Goal: Task Accomplishment & Management: Manage account settings

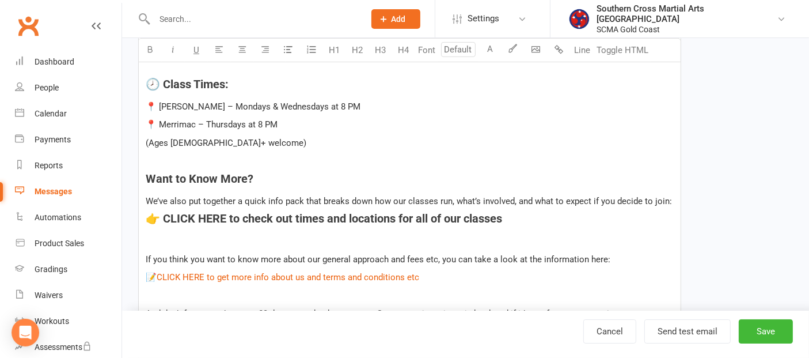
scroll to position [448, 0]
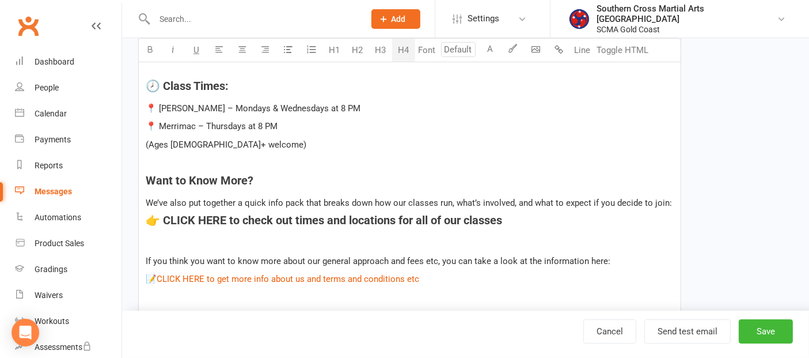
click at [511, 221] on h4 "👉 CLICK HERE to check out times and locations for all of our classes" at bounding box center [410, 220] width 528 height 13
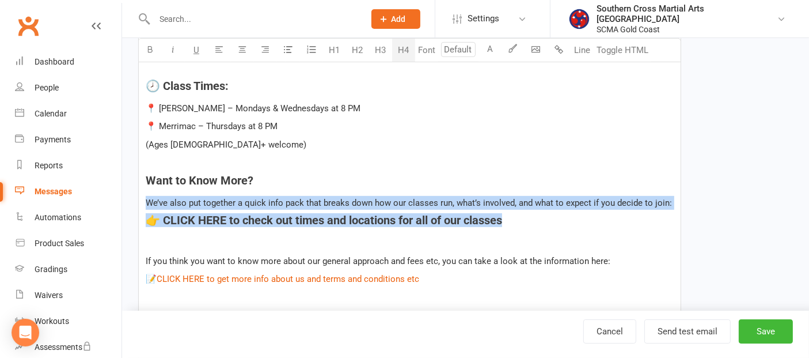
drag, startPoint x: 511, startPoint y: 221, endPoint x: 148, endPoint y: 187, distance: 365.0
click at [148, 187] on div "Hey ﻿ {contact-first-name} It was great to meet you at your first Muay Thai cla…" at bounding box center [410, 144] width 542 height 589
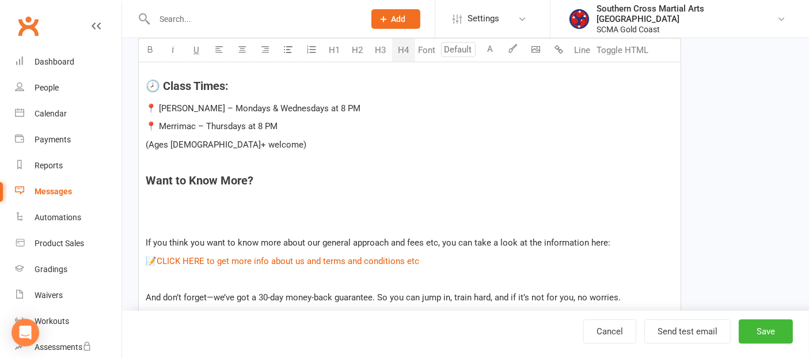
click at [217, 199] on h4 "﻿" at bounding box center [410, 202] width 528 height 13
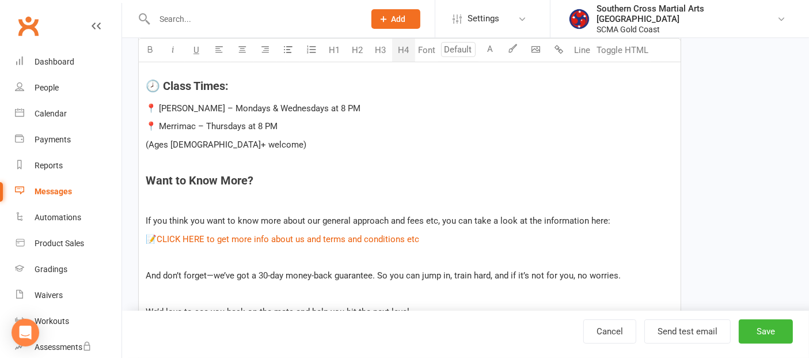
click at [179, 197] on p at bounding box center [410, 203] width 528 height 14
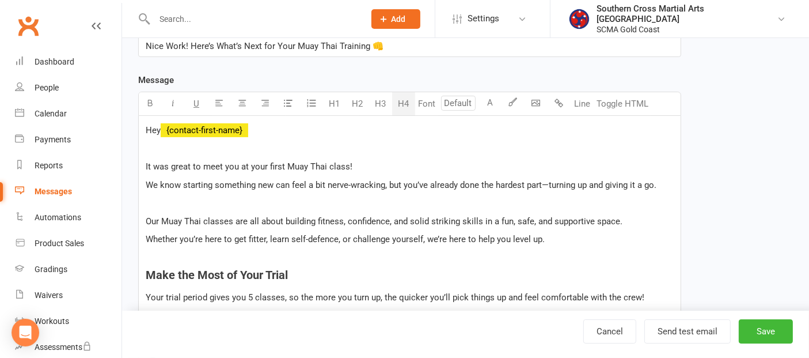
scroll to position [256, 0]
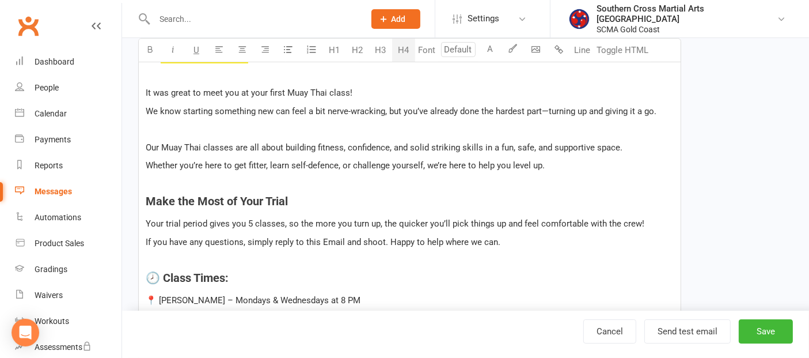
click at [145, 223] on div "Hey ﻿ {contact-first-name} It was great to meet you at your first Muay Thai cla…" at bounding box center [410, 307] width 542 height 530
click at [146, 241] on span "If you have any questions, simply reply to this Email and shoot. Happy to help …" at bounding box center [323, 242] width 355 height 10
click at [767, 340] on button "Save" at bounding box center [766, 331] width 54 height 24
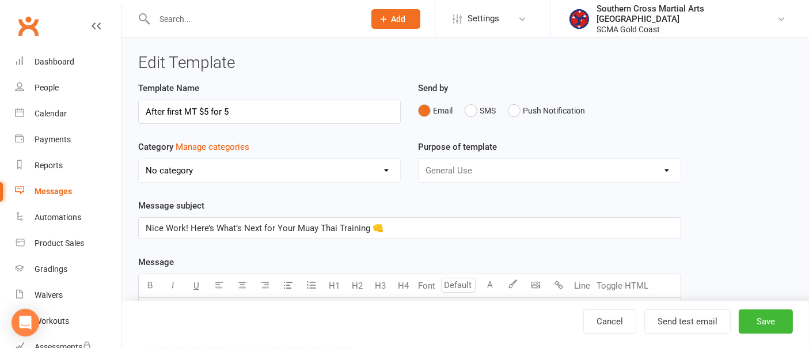
select select "grid"
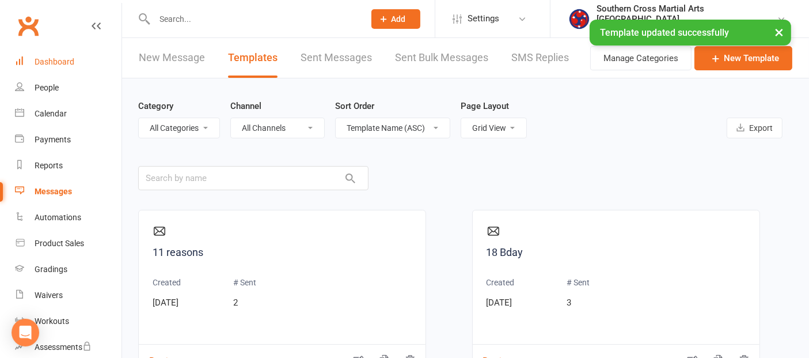
click at [65, 65] on div "Dashboard" at bounding box center [55, 61] width 40 height 9
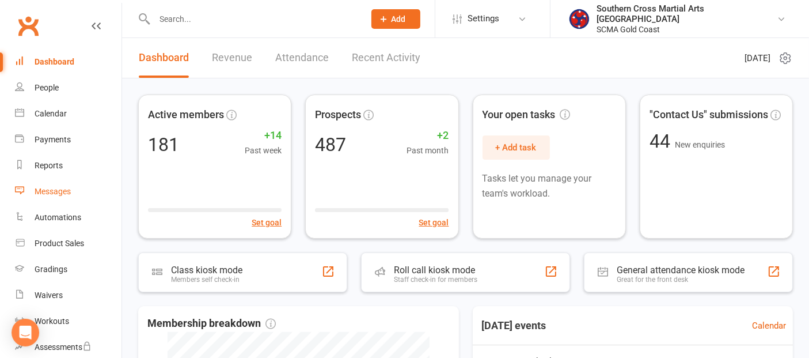
click at [51, 194] on div "Messages" at bounding box center [53, 191] width 36 height 9
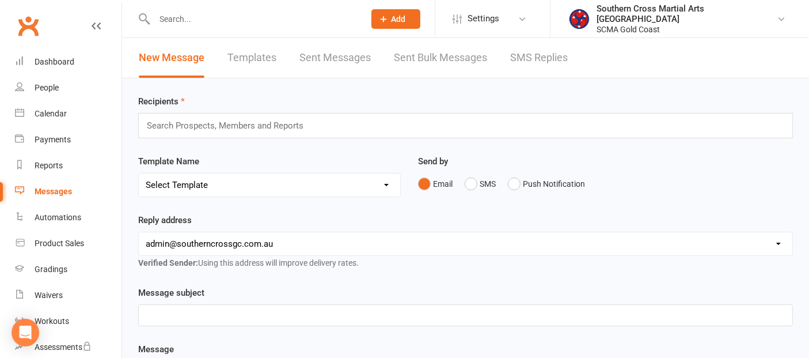
click at [256, 60] on link "Templates" at bounding box center [252, 58] width 49 height 40
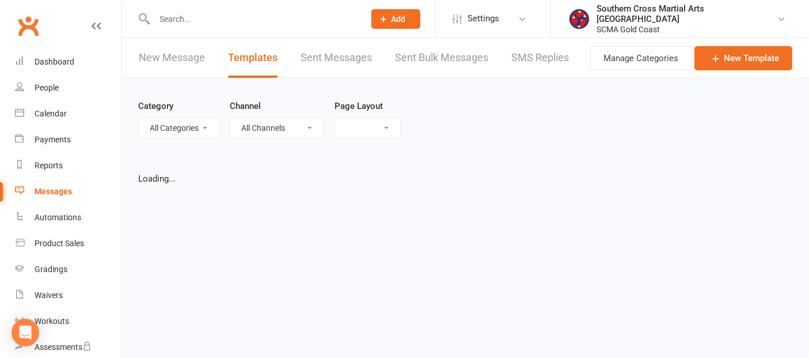
select select "grid"
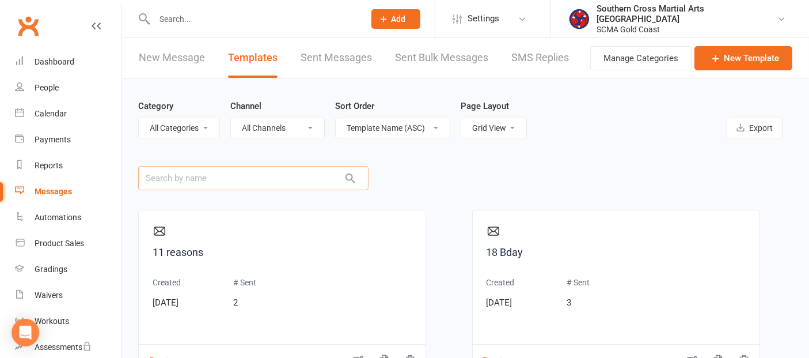
click at [205, 172] on input "text" at bounding box center [253, 178] width 230 height 24
type input "After"
click at [534, 252] on link "After 1st Class" at bounding box center [616, 252] width 259 height 17
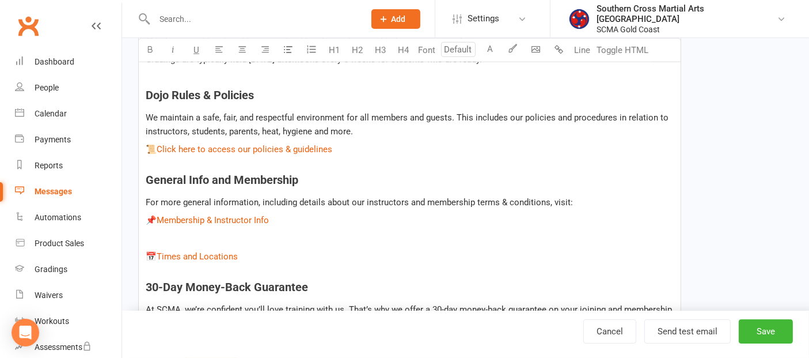
scroll to position [1280, 0]
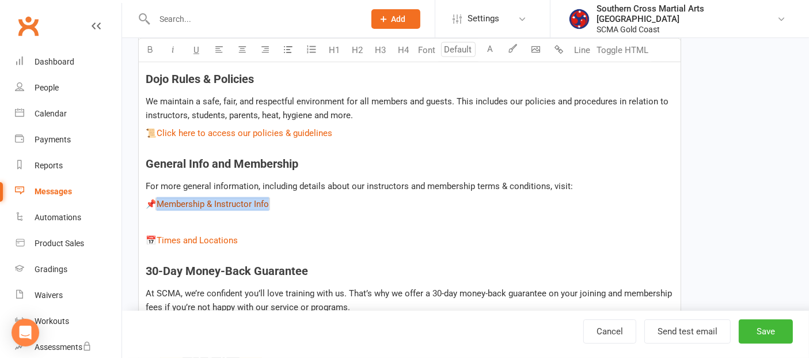
drag, startPoint x: 278, startPoint y: 200, endPoint x: 162, endPoint y: 202, distance: 115.2
click at [162, 202] on p "📌 $ ﻿ $ $ Membership & Instructor Info $" at bounding box center [410, 204] width 528 height 14
click at [772, 336] on button "Save" at bounding box center [766, 331] width 54 height 24
select select "grid"
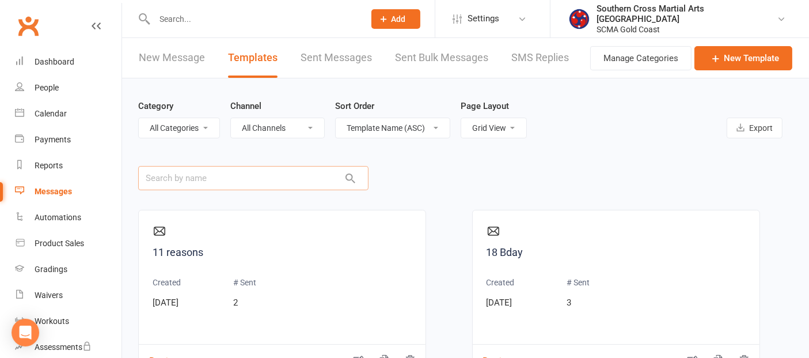
click at [210, 181] on input "text" at bounding box center [253, 178] width 230 height 24
type input "After"
click at [247, 256] on link "After 1st BJJ Kids Class" at bounding box center [282, 252] width 259 height 17
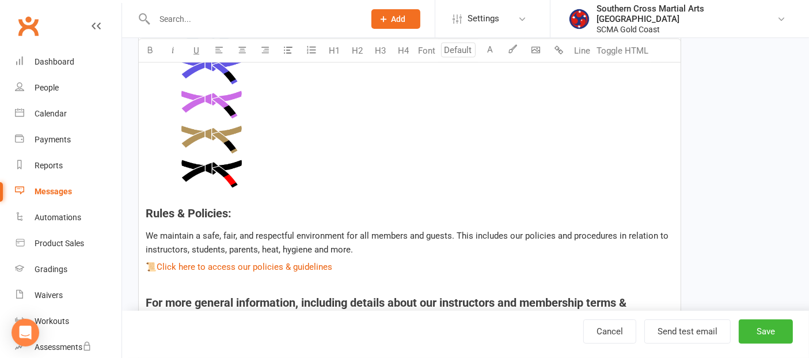
scroll to position [2048, 0]
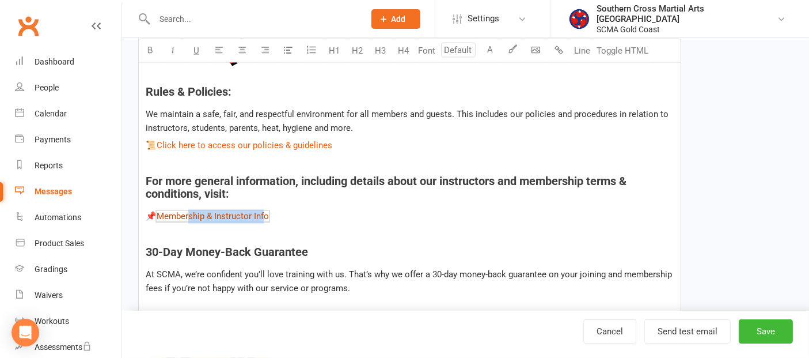
drag, startPoint x: 268, startPoint y: 214, endPoint x: 192, endPoint y: 214, distance: 75.5
click at [192, 214] on span "Membership & Instructor Info" at bounding box center [213, 216] width 112 height 10
drag, startPoint x: 281, startPoint y: 222, endPoint x: 157, endPoint y: 215, distance: 124.1
click at [157, 215] on p "📌 $ Membership & Instructor Info $" at bounding box center [410, 217] width 528 height 14
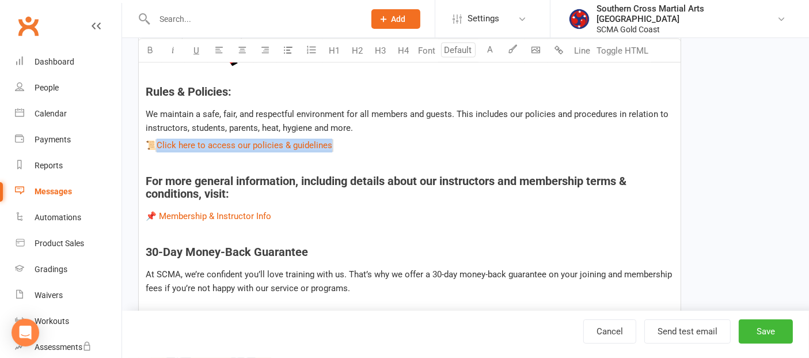
drag, startPoint x: 332, startPoint y: 143, endPoint x: 154, endPoint y: 141, distance: 178.0
click at [154, 141] on p "📜 $ Click here to access our policies & guidelines $" at bounding box center [410, 146] width 528 height 14
click at [751, 327] on button "Save" at bounding box center [766, 331] width 54 height 24
select select "grid"
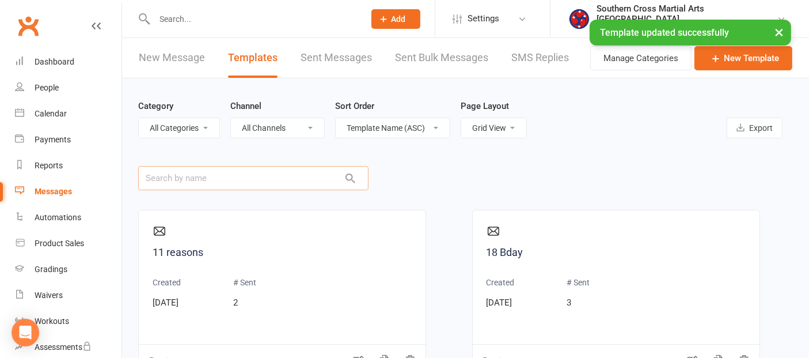
click at [244, 168] on input "text" at bounding box center [253, 178] width 230 height 24
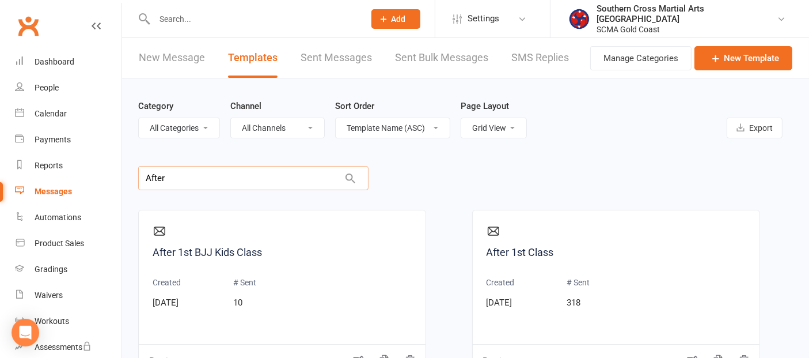
type input "After"
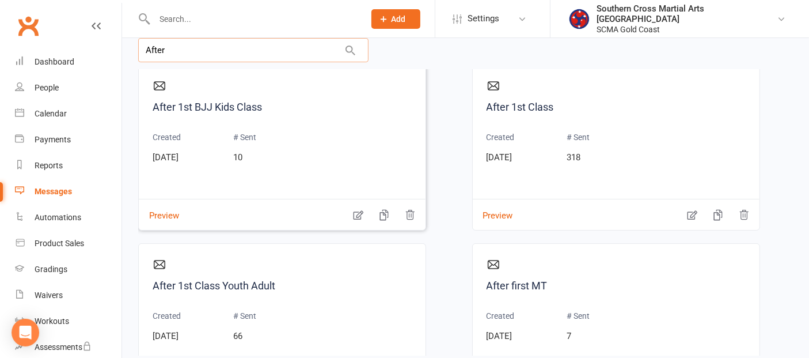
scroll to position [64, 0]
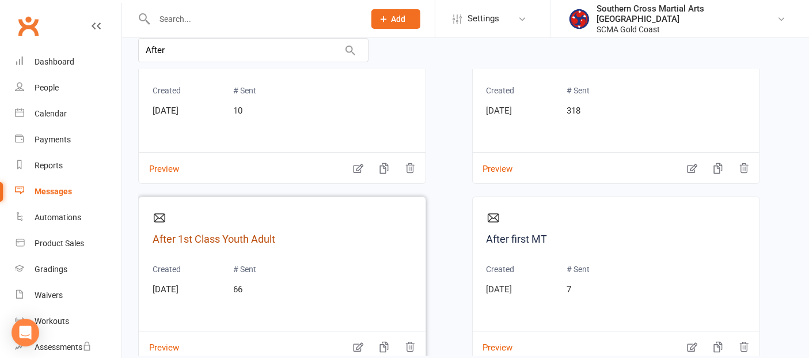
click at [256, 233] on link "After 1st Class Youth Adult" at bounding box center [282, 239] width 259 height 17
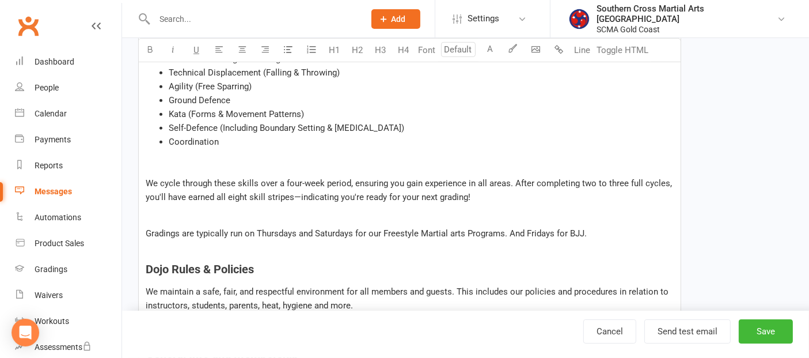
scroll to position [832, 0]
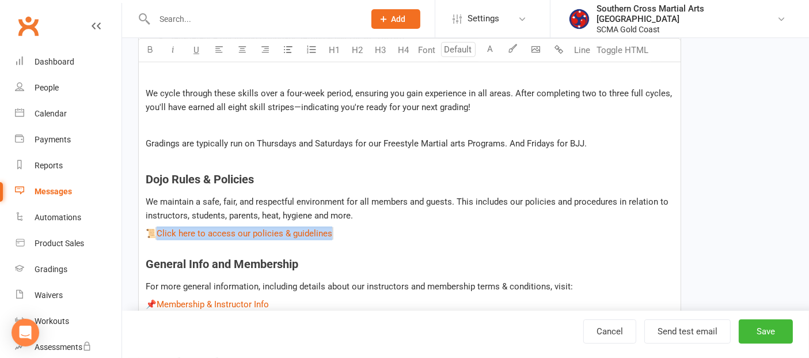
drag, startPoint x: 342, startPoint y: 228, endPoint x: 161, endPoint y: 226, distance: 180.9
click at [161, 226] on p "📜 $ Click here to access our policies & guidelines $" at bounding box center [410, 233] width 528 height 14
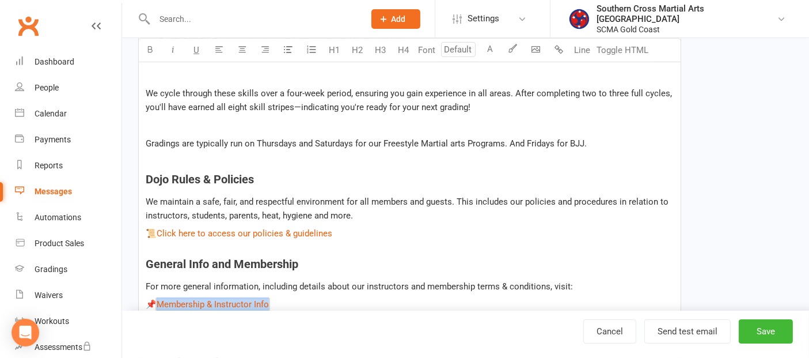
drag, startPoint x: 283, startPoint y: 300, endPoint x: 158, endPoint y: 302, distance: 125.6
click at [158, 302] on p "📌 $ ﻿ $ $ Membership & Instructor Info $" at bounding box center [410, 304] width 528 height 14
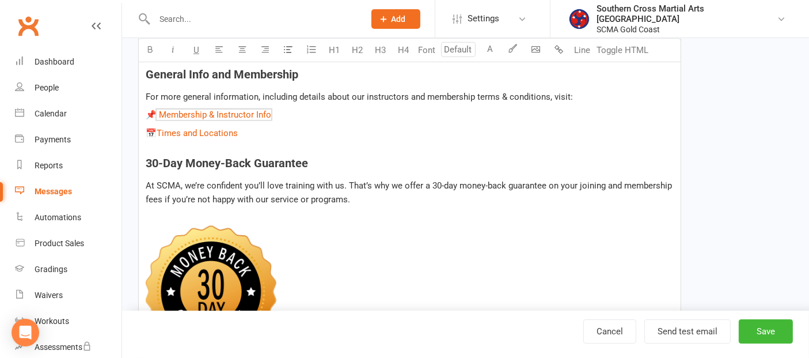
scroll to position [1024, 0]
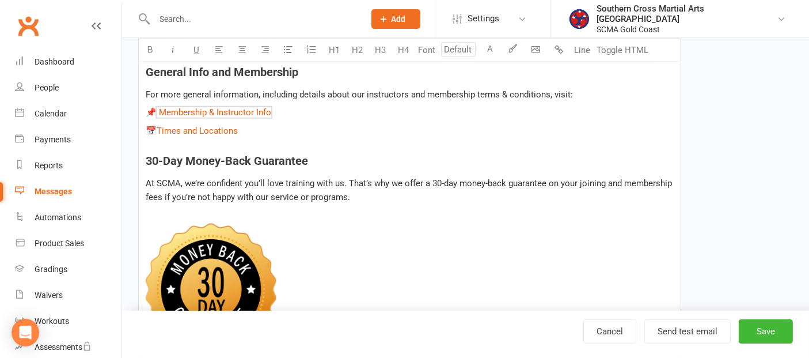
click at [441, 152] on h4 "30-Day Money-Back Guarantee" at bounding box center [410, 154] width 528 height 25
drag, startPoint x: 255, startPoint y: 129, endPoint x: 153, endPoint y: 131, distance: 102.0
click at [153, 131] on p "📅 $ ﻿ $ $ Times and Locations $" at bounding box center [410, 131] width 528 height 14
click at [753, 332] on button "Save" at bounding box center [766, 331] width 54 height 24
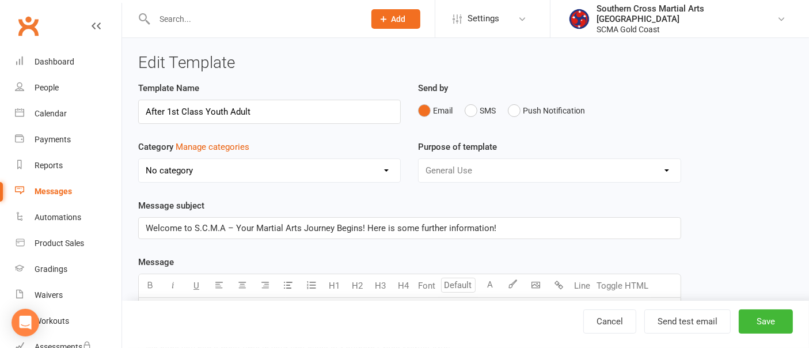
select select "grid"
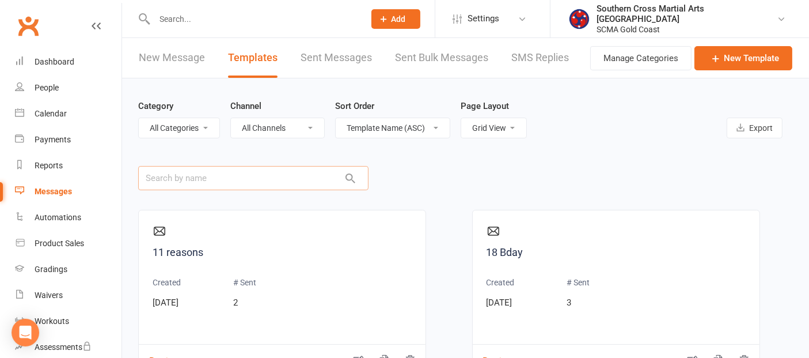
click at [188, 183] on input "text" at bounding box center [253, 178] width 230 height 24
type input "After"
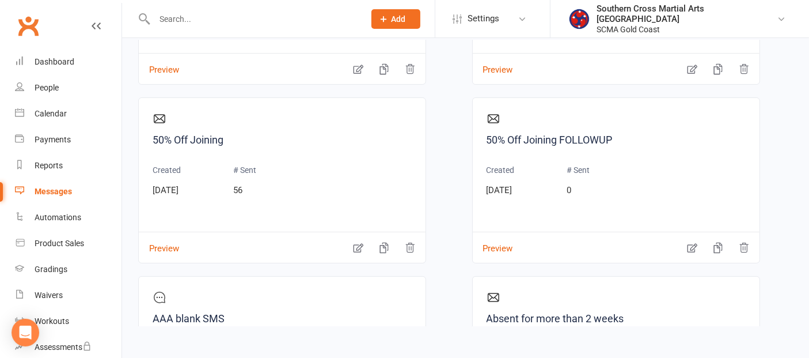
scroll to position [832, 0]
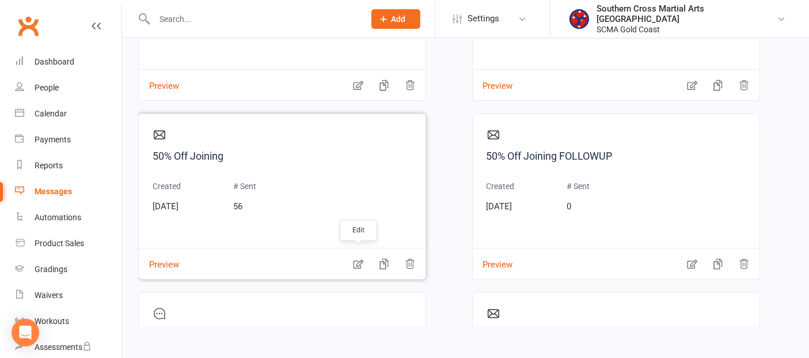
click at [365, 258] on button "button" at bounding box center [358, 257] width 23 height 12
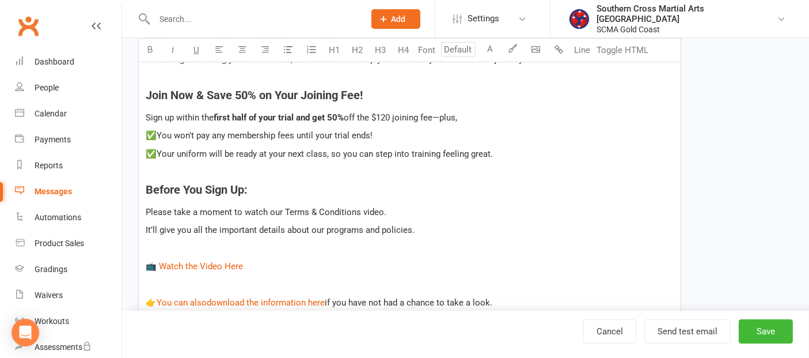
scroll to position [448, 0]
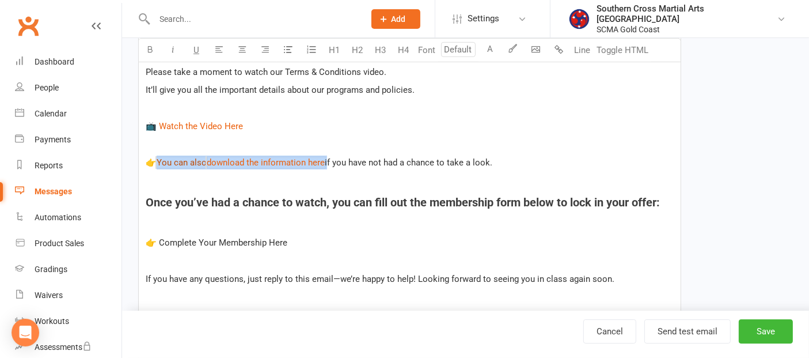
drag, startPoint x: 328, startPoint y: 158, endPoint x: 159, endPoint y: 157, distance: 168.8
click at [159, 157] on p "👉 $ ﻿ $ $ You can also $ $ download the information here $ if you have not had …" at bounding box center [410, 163] width 528 height 14
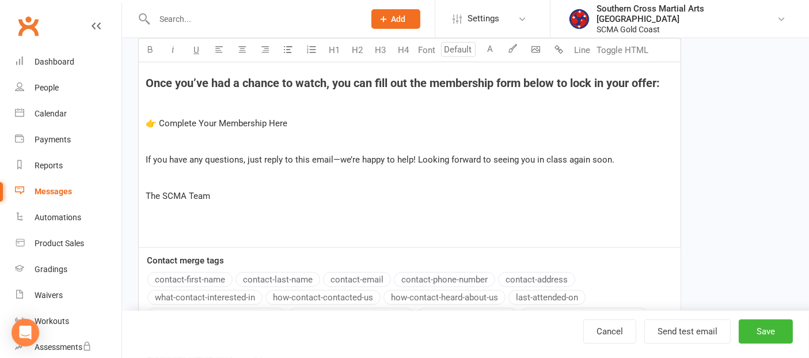
scroll to position [576, 0]
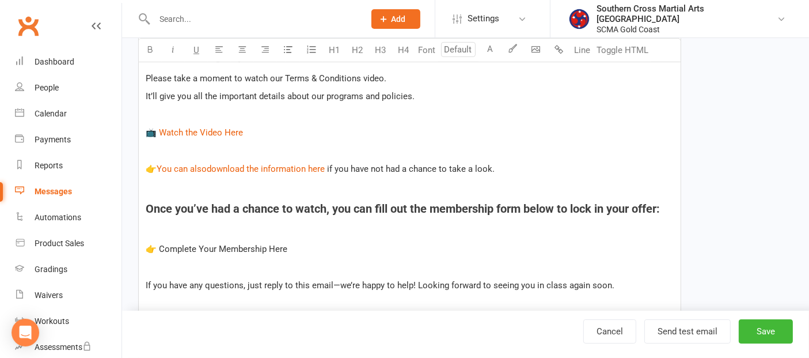
scroll to position [320, 0]
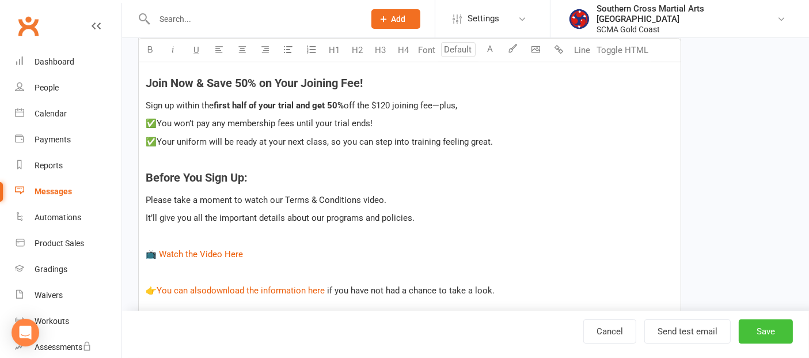
click at [752, 328] on button "Save" at bounding box center [766, 331] width 54 height 24
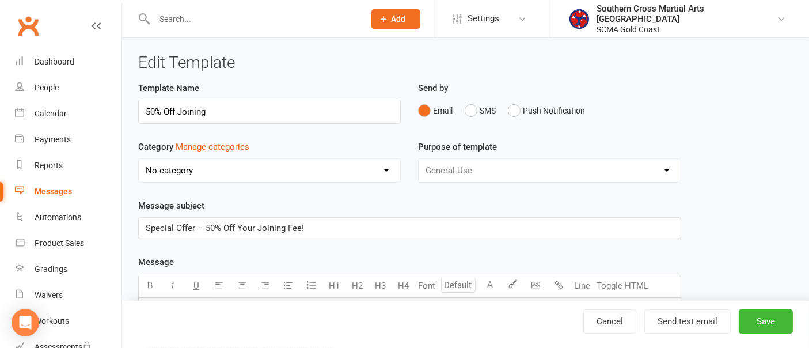
select select "grid"
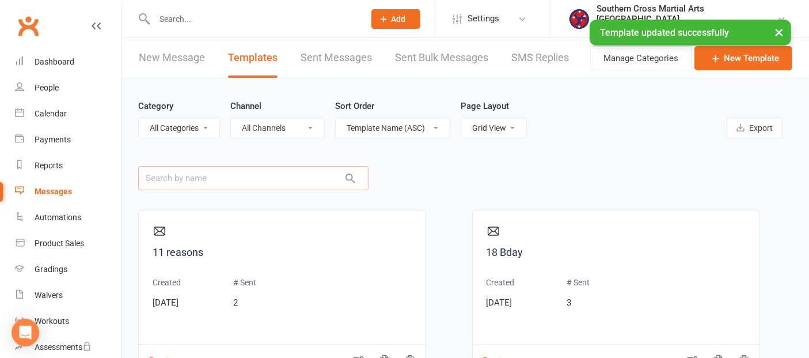
click at [274, 180] on input "text" at bounding box center [253, 178] width 230 height 24
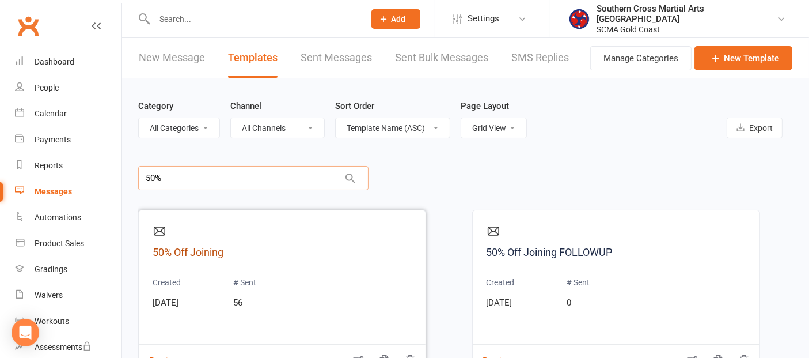
type input "50%"
click at [210, 249] on link "50% Off Joining" at bounding box center [282, 252] width 259 height 17
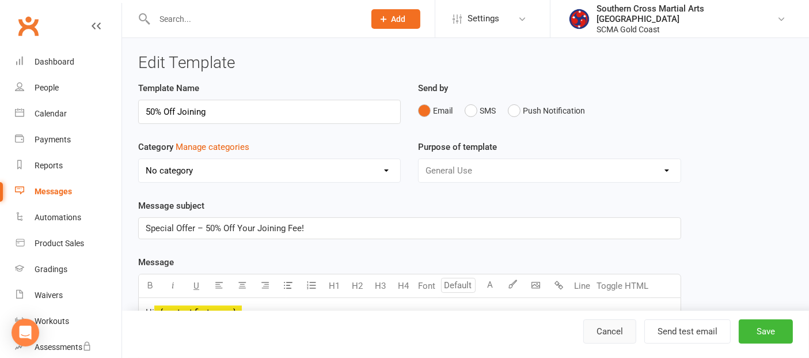
click at [613, 328] on link "Cancel" at bounding box center [609, 331] width 53 height 24
select select "grid"
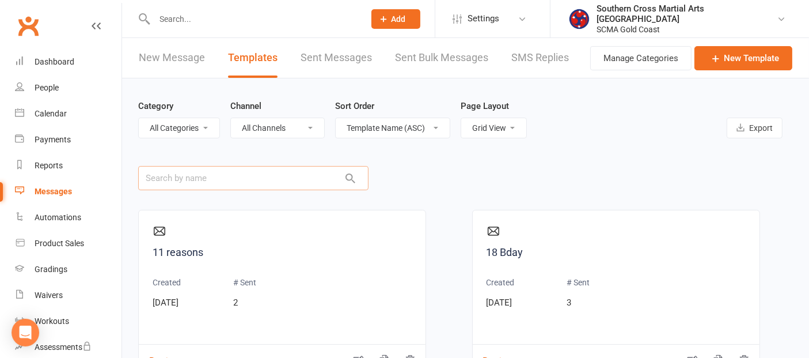
click at [296, 181] on input "text" at bounding box center [253, 178] width 230 height 24
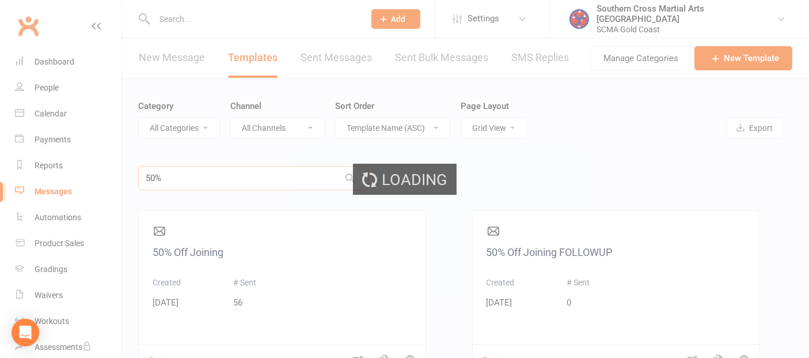
type input "50%"
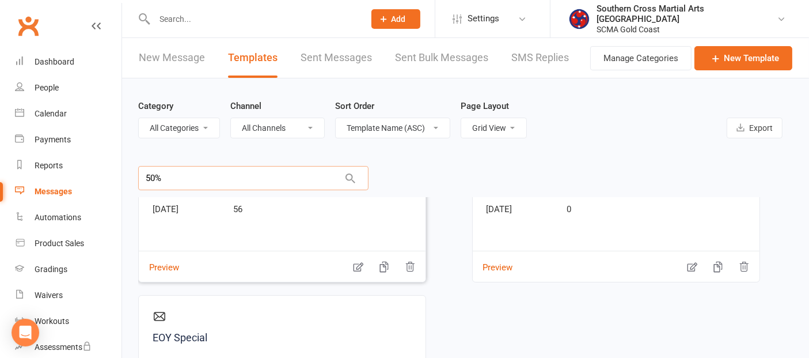
scroll to position [98, 0]
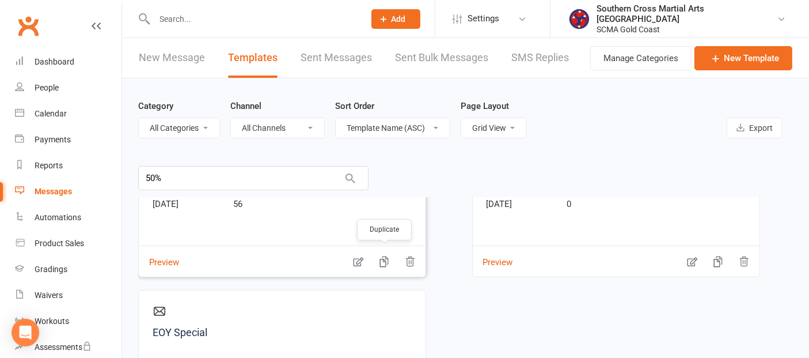
click at [378, 257] on button "button" at bounding box center [384, 254] width 23 height 12
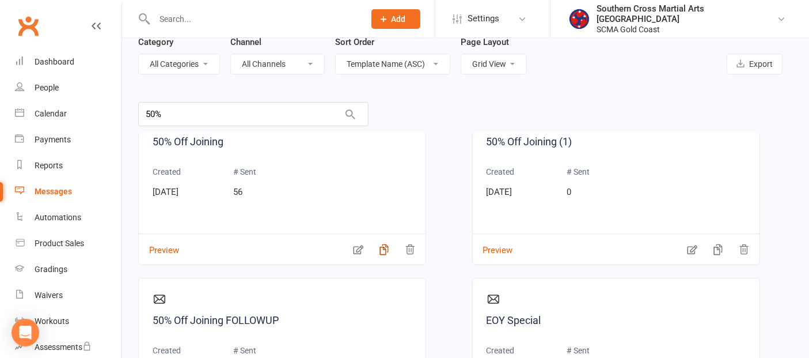
scroll to position [0, 0]
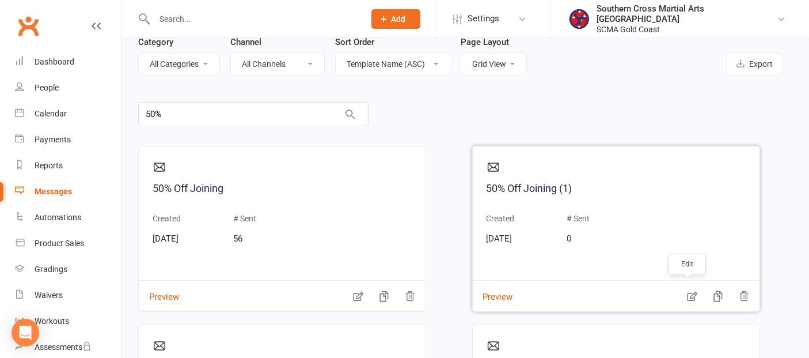
click at [688, 293] on icon "button" at bounding box center [692, 296] width 10 height 9
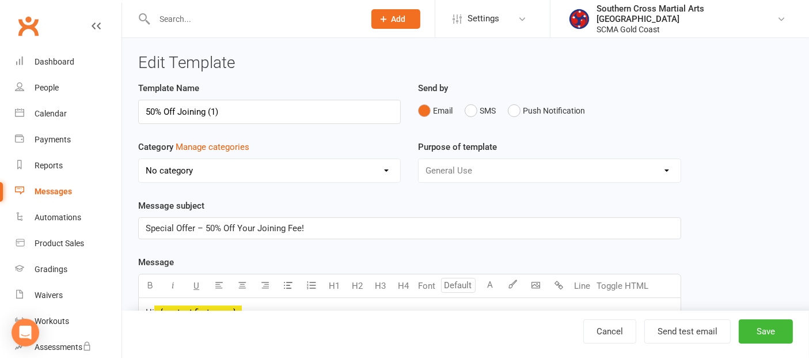
drag, startPoint x: 242, startPoint y: 111, endPoint x: 210, endPoint y: 107, distance: 31.9
click at [210, 107] on input "50% Off Joining (1)" at bounding box center [269, 112] width 263 height 24
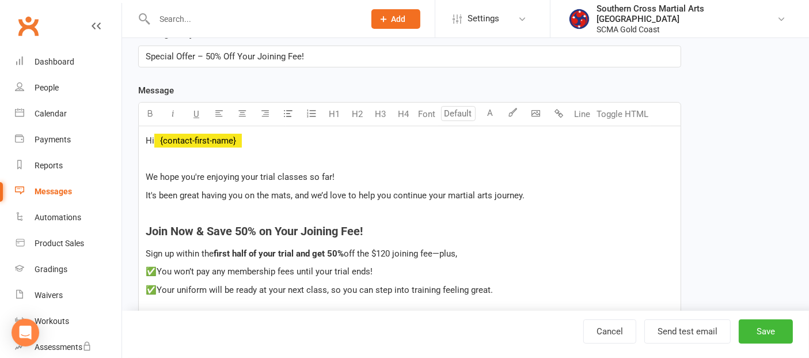
scroll to position [192, 0]
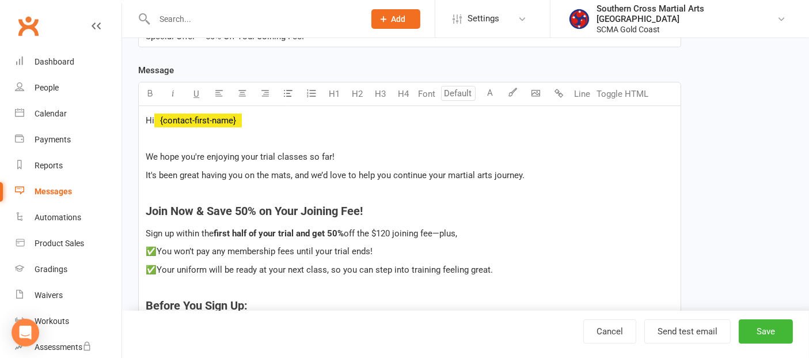
type input "50% Off Joining Muay That"
drag, startPoint x: 233, startPoint y: 228, endPoint x: 294, endPoint y: 235, distance: 61.4
click at [294, 235] on span "first half of your trial and get 50%" at bounding box center [279, 233] width 130 height 10
click at [548, 215] on h4 "Join Now & Save 50% on Your Joining Fee!" at bounding box center [410, 210] width 528 height 13
drag, startPoint x: 381, startPoint y: 251, endPoint x: 151, endPoint y: 249, distance: 230.4
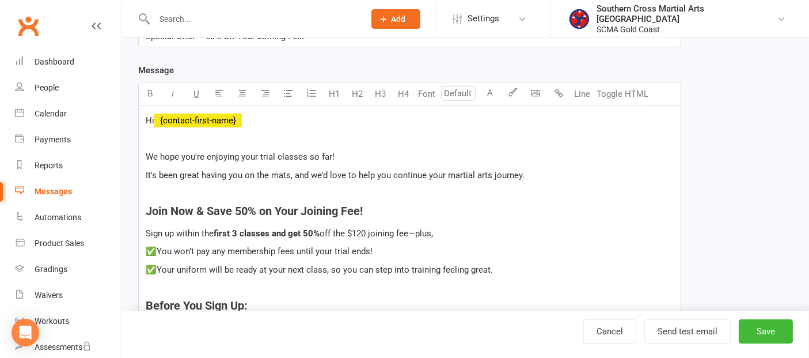
click at [151, 249] on p "✅You won’t pay any membership fees until your trial ends!" at bounding box center [410, 251] width 528 height 14
click at [275, 249] on span "✅You won’t pay any membership fees until your trial ends!" at bounding box center [259, 251] width 227 height 10
click at [304, 246] on span "✅You won’t pay any membership fees until your trial ends!" at bounding box center [259, 251] width 227 height 10
click at [363, 247] on span "✅You won’t pay any membership fees until your trial ends!" at bounding box center [259, 251] width 227 height 10
drag, startPoint x: 380, startPoint y: 249, endPoint x: 146, endPoint y: 255, distance: 233.9
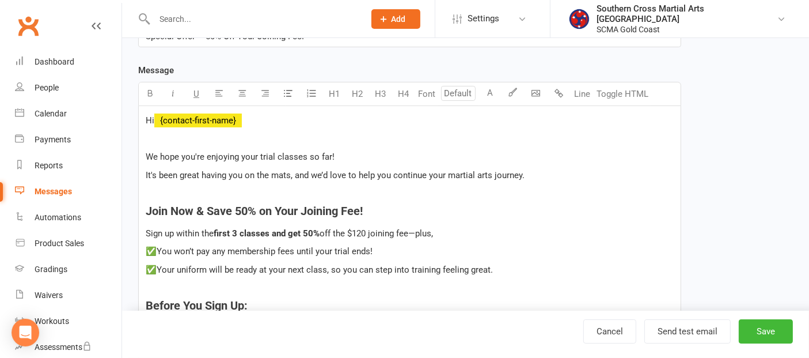
click at [146, 255] on p "✅You won’t pay any membership fees until your trial ends!" at bounding box center [410, 251] width 528 height 14
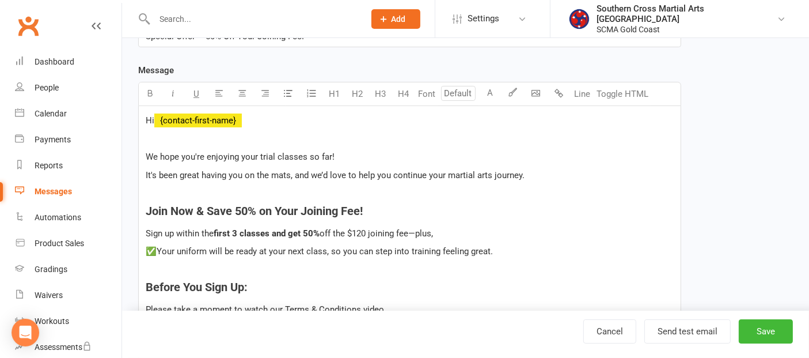
drag, startPoint x: 306, startPoint y: 249, endPoint x: 411, endPoint y: 263, distance: 106.4
click at [305, 248] on span "✅Your uniform will be ready at your next class, so you can step into training f…" at bounding box center [319, 251] width 347 height 10
click at [502, 236] on p "Sign up within the first 3 classes and get 50% off the $120 joining fee—plus," at bounding box center [410, 233] width 528 height 14
click at [523, 248] on span "✅Your uniform will be ready at your next possible class, so you can step into t…" at bounding box center [337, 251] width 382 height 10
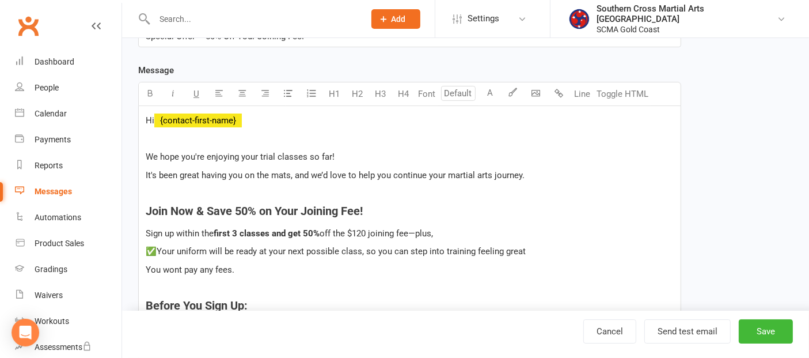
click at [232, 267] on span "You wont pay any fees." at bounding box center [190, 269] width 89 height 10
click at [148, 264] on span "You wont pay any membership fees for another 2 weeks after joining." at bounding box center [279, 269] width 266 height 10
click at [147, 266] on span "You wont pay any membership fees for another 2 weeks after joining." at bounding box center [279, 269] width 266 height 10
click at [146, 266] on span "You wont pay any membership fees for another 2 weeks after joining." at bounding box center [279, 269] width 266 height 10
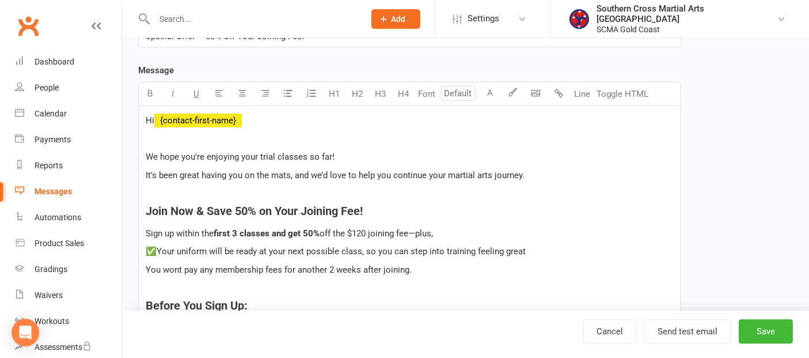
click at [146, 266] on span "You wont pay any membership fees for another 2 weeks after joining." at bounding box center [279, 269] width 266 height 10
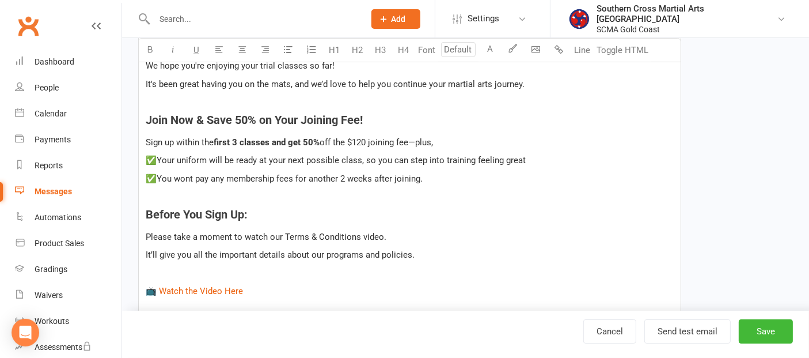
scroll to position [256, 0]
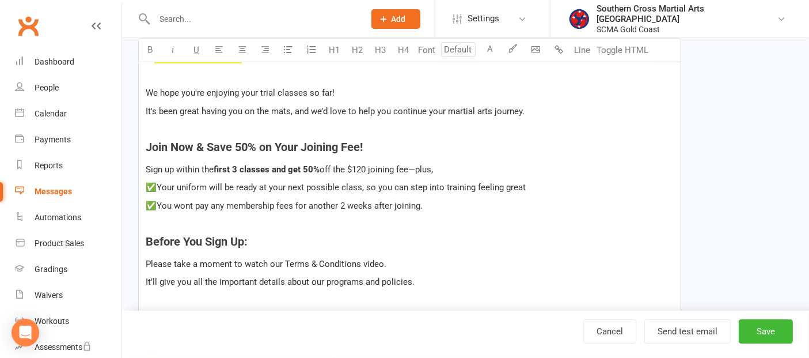
click at [566, 111] on p "It's been great having you on the mats, and we’d love to help you continue your…" at bounding box center [410, 111] width 528 height 14
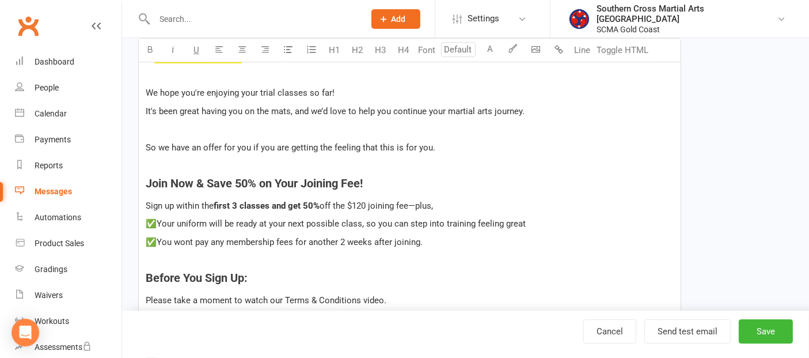
click at [259, 158] on p at bounding box center [410, 165] width 528 height 14
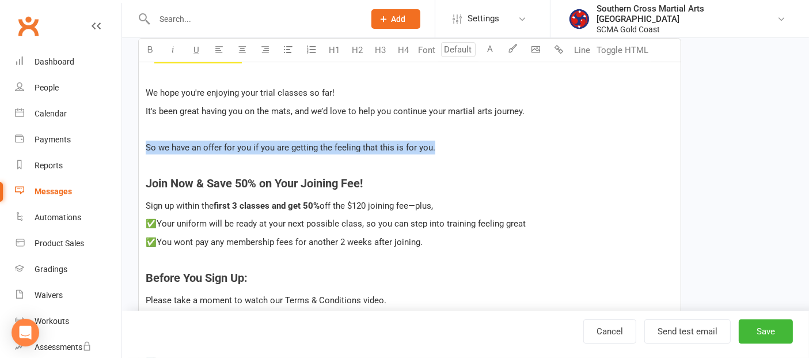
drag, startPoint x: 416, startPoint y: 145, endPoint x: 147, endPoint y: 144, distance: 268.4
click at [147, 144] on p "So we have an offer for you if you are getting the feeling that this is for you." at bounding box center [410, 148] width 528 height 14
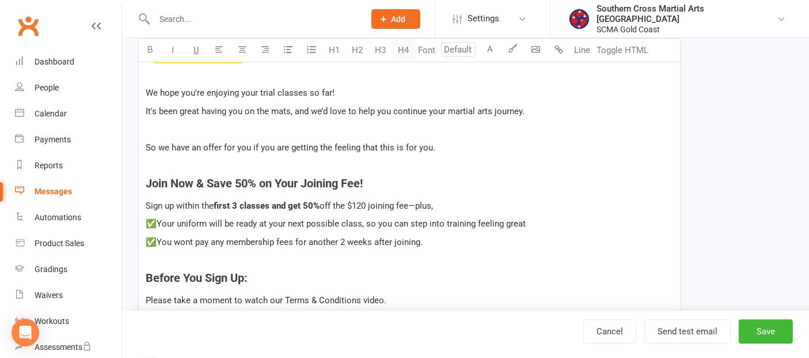
click at [396, 47] on button "H4" at bounding box center [403, 50] width 23 height 23
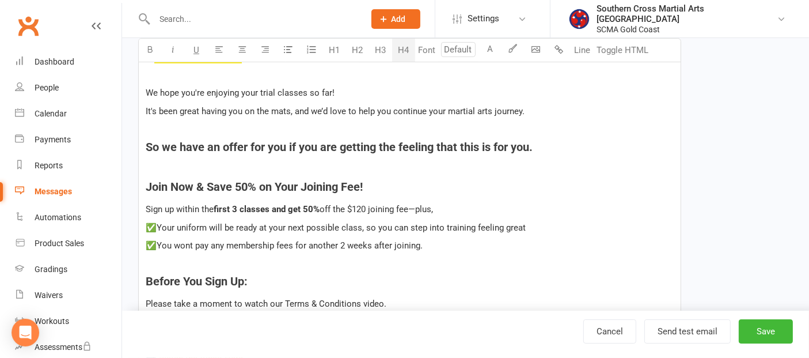
click at [441, 183] on h4 "Join Now & Save 50% on Your Joining Fee!" at bounding box center [410, 186] width 528 height 13
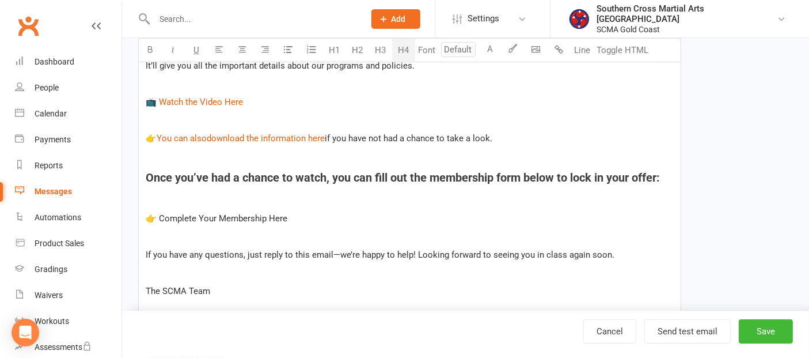
scroll to position [511, 0]
click at [772, 333] on button "Save" at bounding box center [766, 331] width 54 height 24
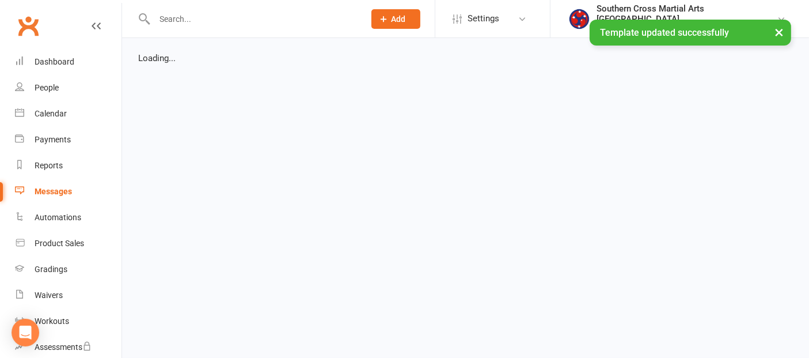
select select "grid"
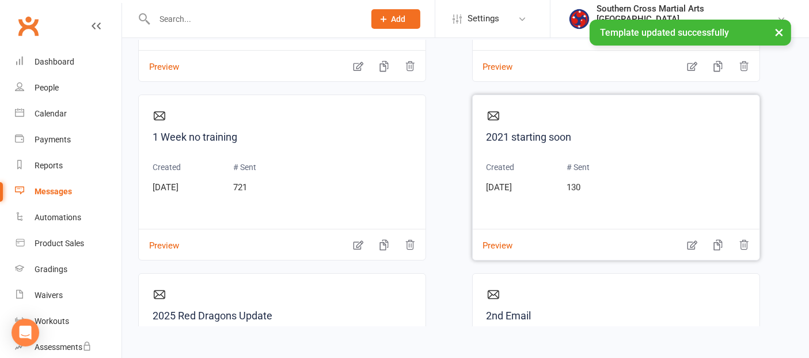
scroll to position [256, 0]
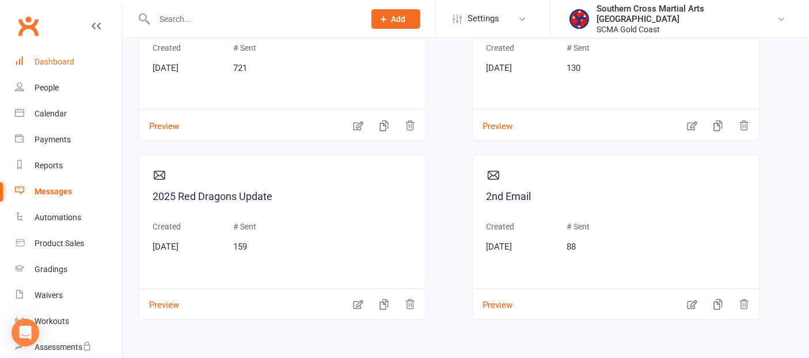
click at [69, 60] on div "Dashboard" at bounding box center [55, 61] width 40 height 9
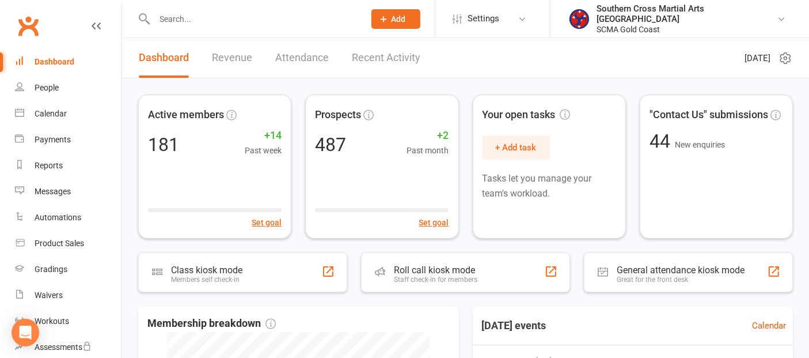
click at [394, 62] on link "Recent Activity" at bounding box center [386, 58] width 69 height 40
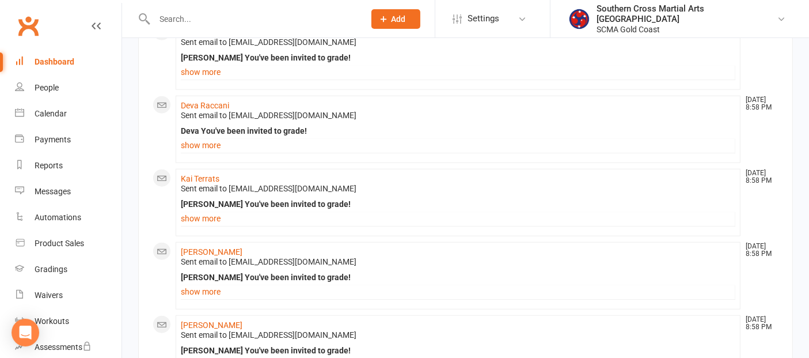
scroll to position [1324, 0]
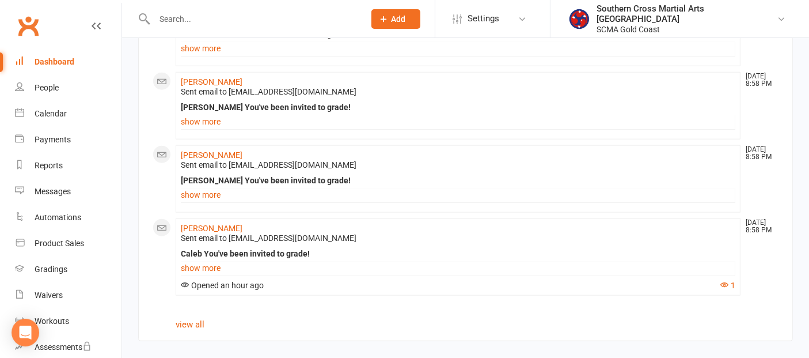
click at [43, 57] on div "Dashboard" at bounding box center [55, 61] width 40 height 9
